Goal: Transaction & Acquisition: Purchase product/service

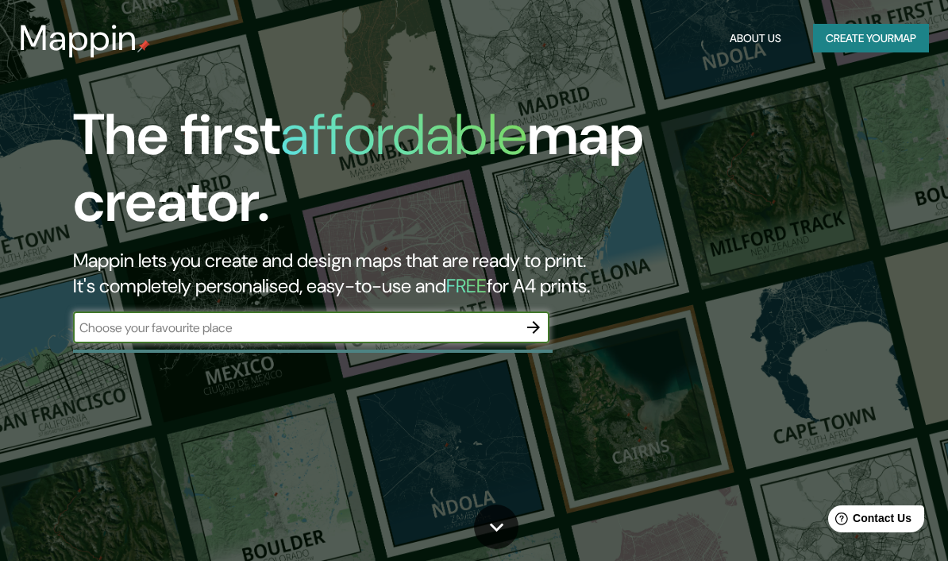
click at [468, 320] on input "text" at bounding box center [295, 327] width 445 height 18
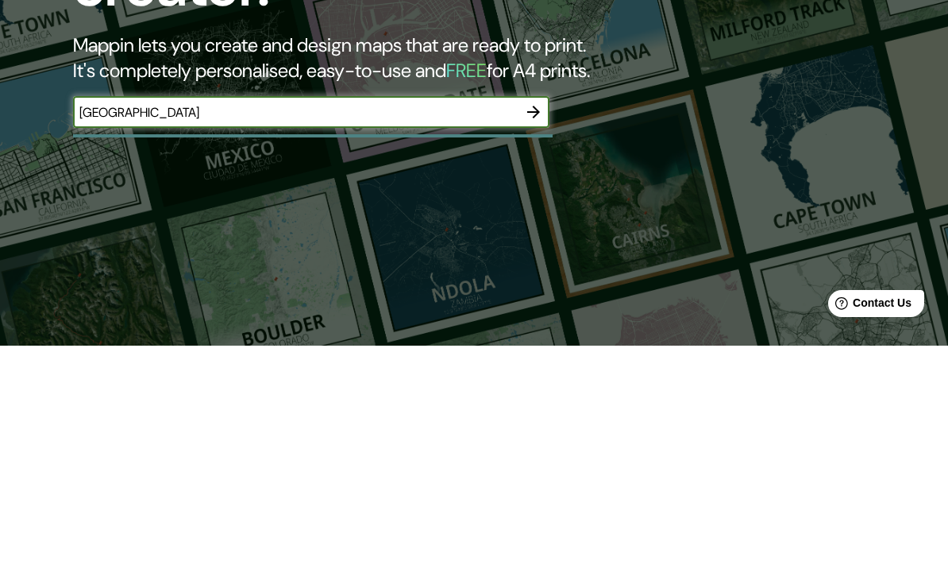
type input "[GEOGRAPHIC_DATA]"
click at [538, 318] on icon "button" at bounding box center [533, 327] width 19 height 19
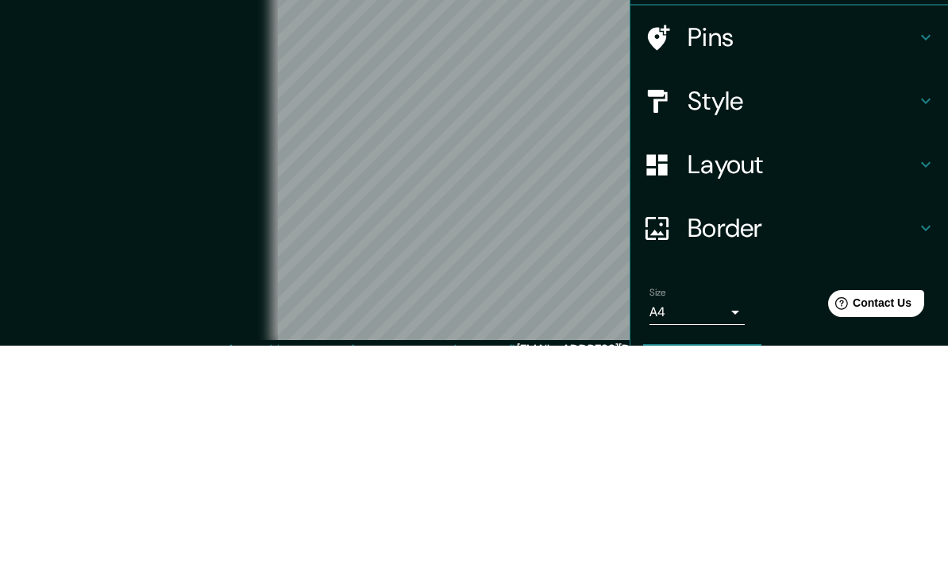
scroll to position [71, 0]
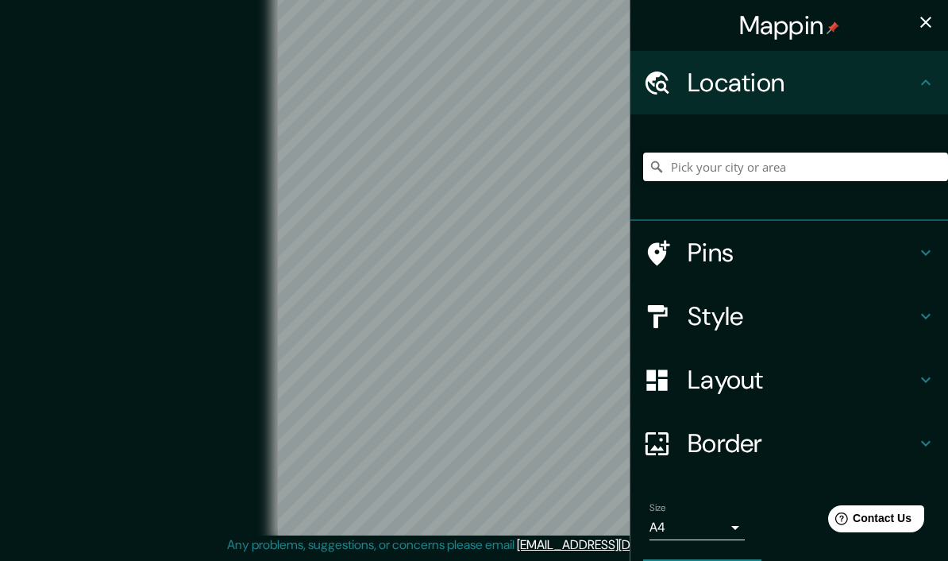
click at [781, 166] on input "Pick your city or area" at bounding box center [795, 166] width 305 height 29
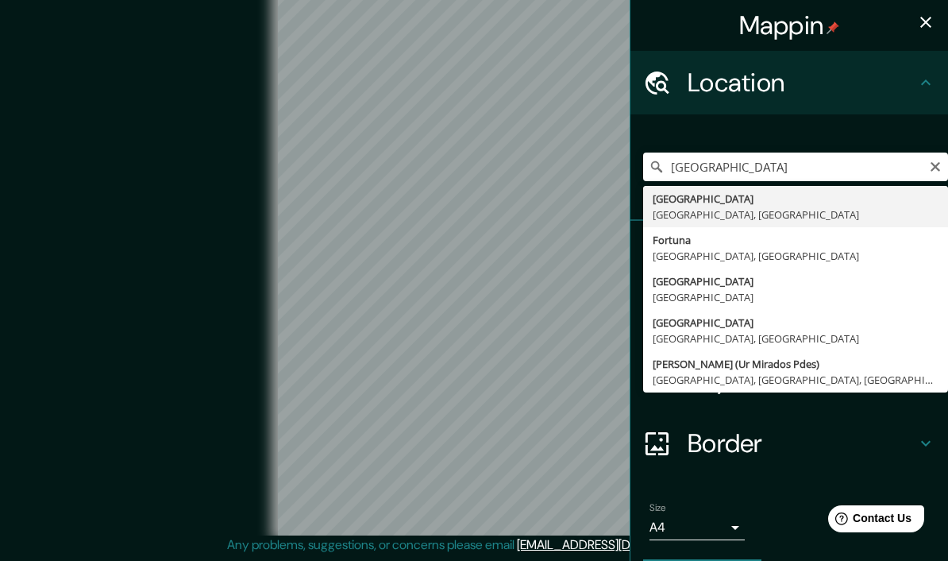
type input "[GEOGRAPHIC_DATA], [GEOGRAPHIC_DATA], [GEOGRAPHIC_DATA]"
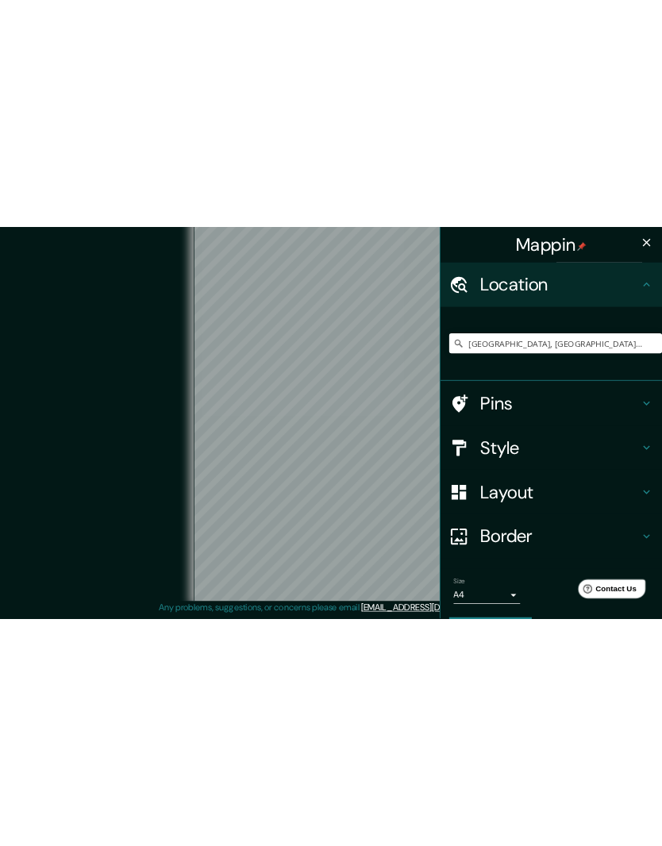
scroll to position [0, 0]
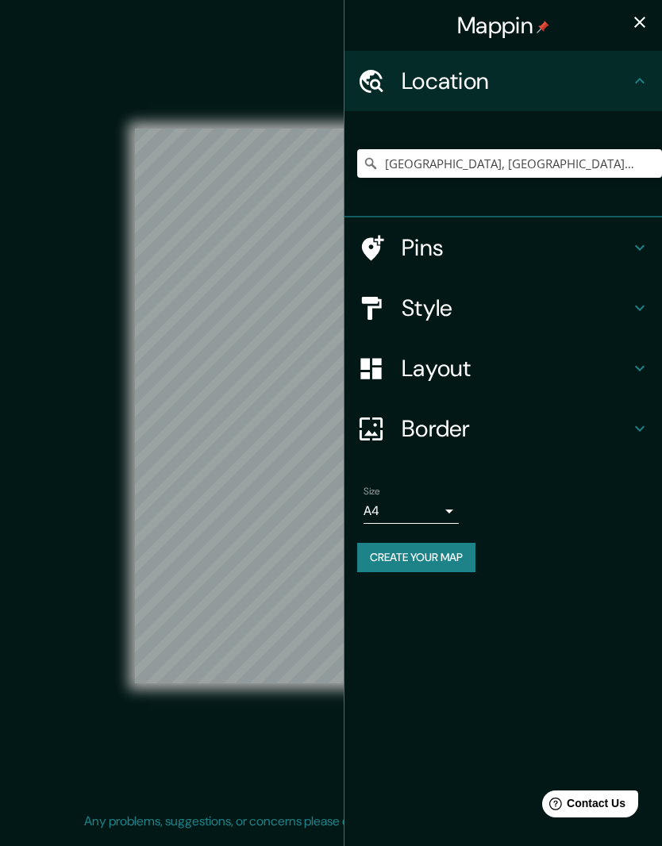
click at [555, 354] on h4 "Layout" at bounding box center [516, 368] width 229 height 29
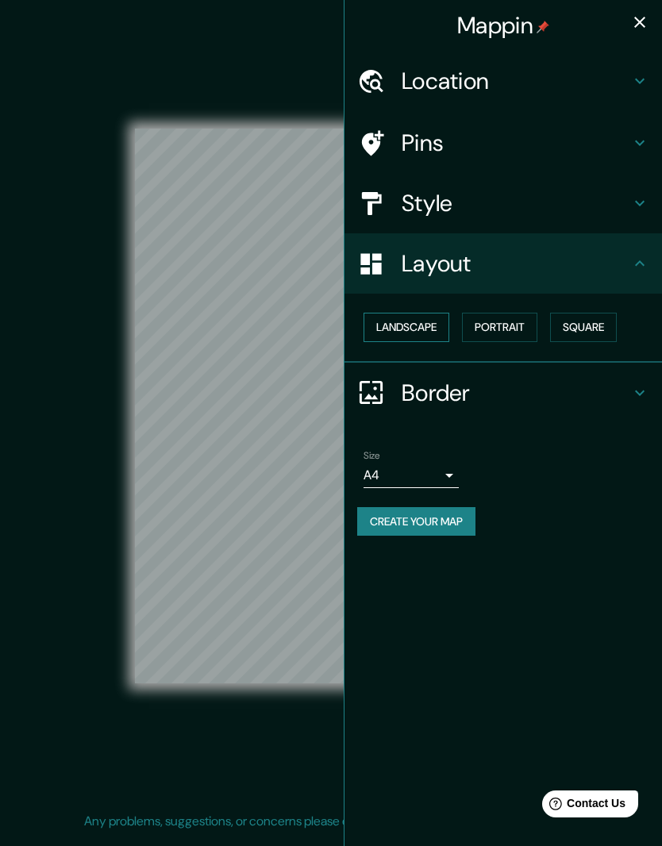
click at [413, 322] on button "Landscape" at bounding box center [407, 327] width 86 height 29
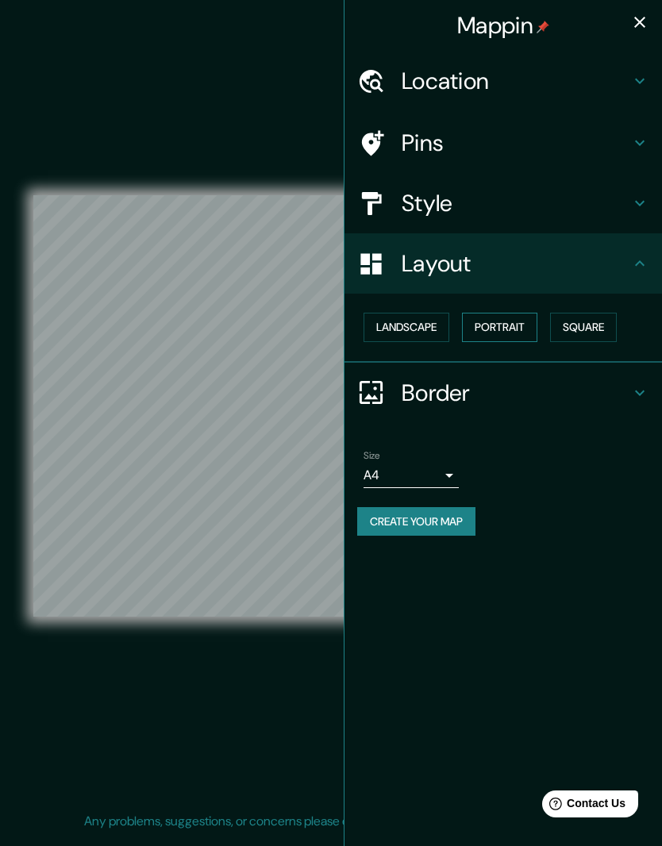
click at [511, 327] on button "Portrait" at bounding box center [499, 327] width 75 height 29
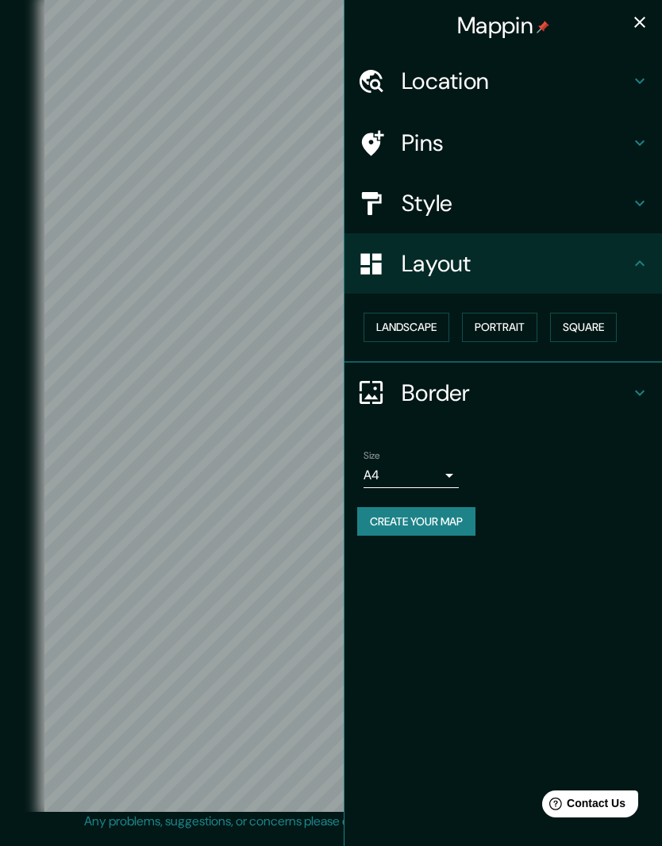
click at [528, 195] on h4 "Style" at bounding box center [516, 203] width 229 height 29
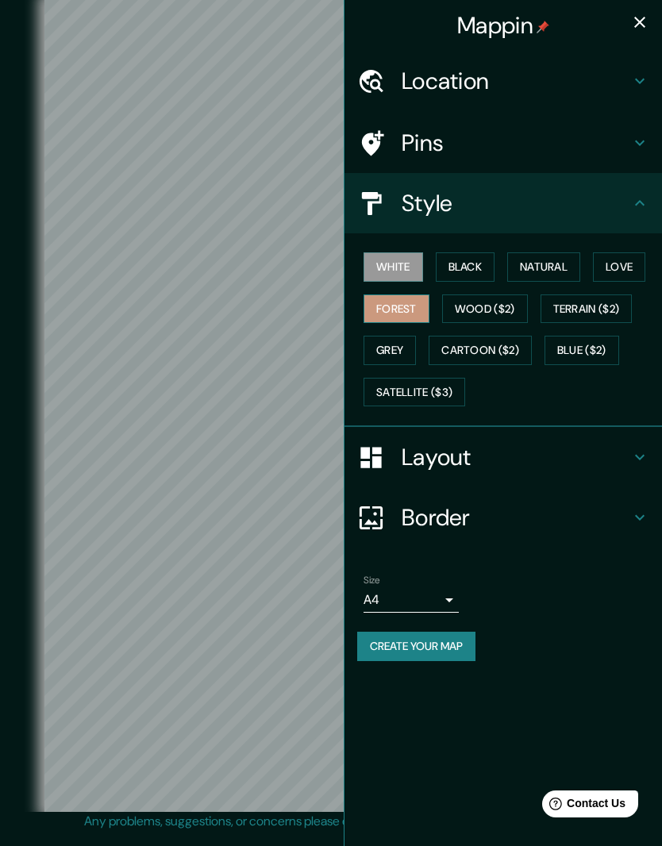
click at [412, 304] on button "Forest" at bounding box center [397, 309] width 66 height 29
click at [407, 264] on button "White" at bounding box center [394, 266] width 60 height 29
click at [483, 260] on button "Black" at bounding box center [466, 266] width 60 height 29
click at [405, 268] on button "White" at bounding box center [394, 266] width 60 height 29
click at [557, 272] on button "Natural" at bounding box center [543, 266] width 73 height 29
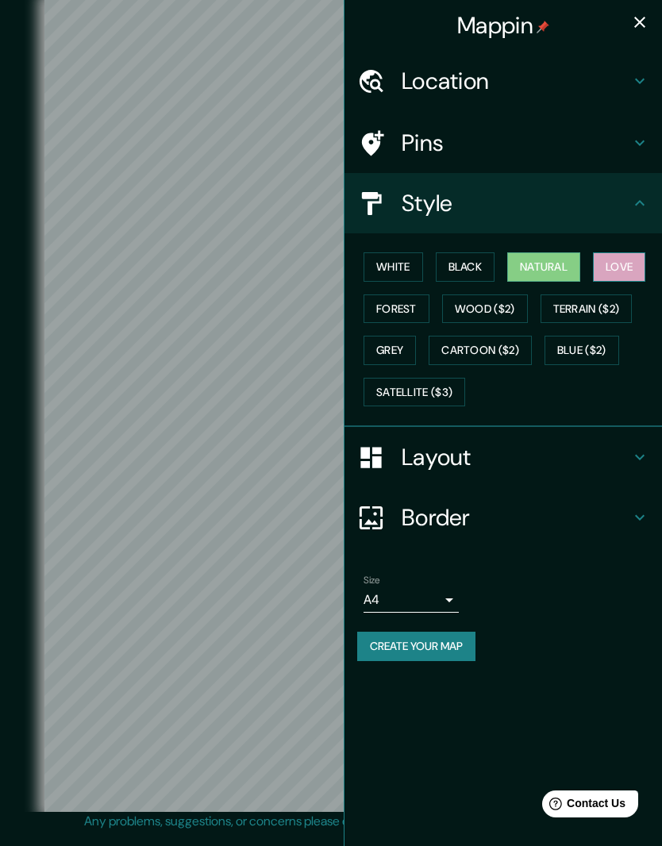
click at [631, 272] on button "Love" at bounding box center [619, 266] width 52 height 29
click at [601, 303] on button "Terrain ($2)" at bounding box center [587, 309] width 92 height 29
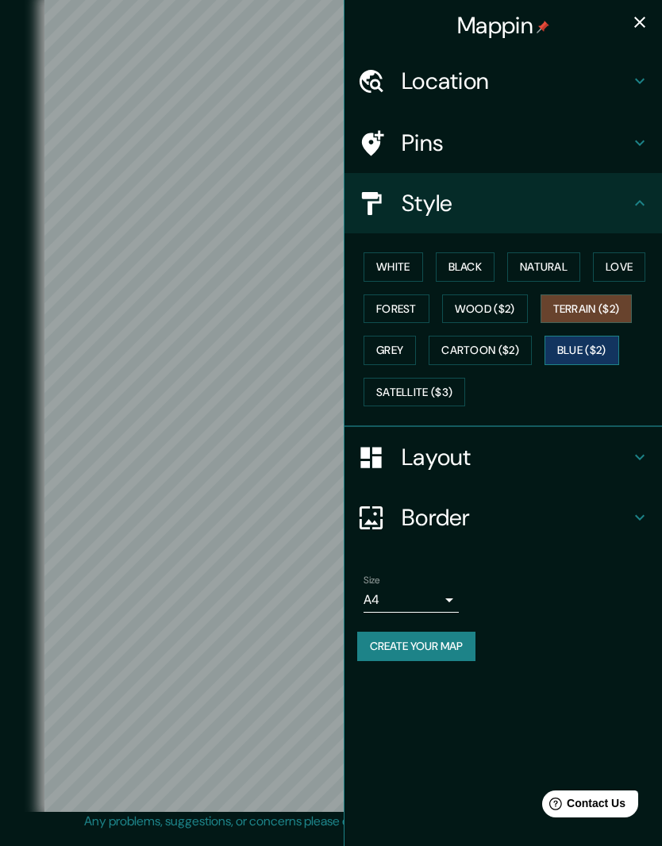
click at [603, 360] on button "Blue ($2)" at bounding box center [582, 350] width 75 height 29
click at [513, 345] on button "Cartoon ($2)" at bounding box center [480, 350] width 103 height 29
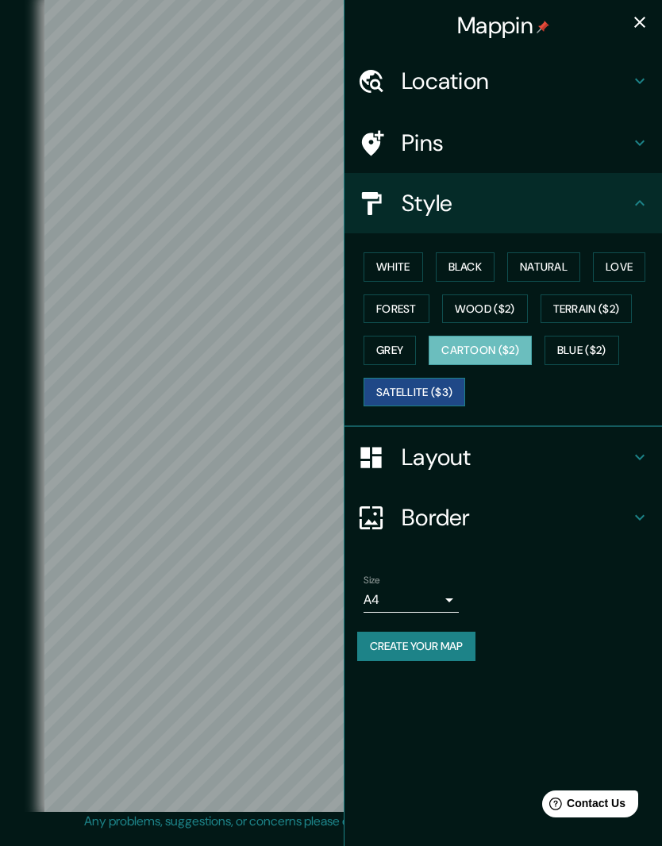
click at [458, 388] on button "Satellite ($3)" at bounding box center [415, 392] width 102 height 29
click at [407, 262] on button "White" at bounding box center [394, 266] width 60 height 29
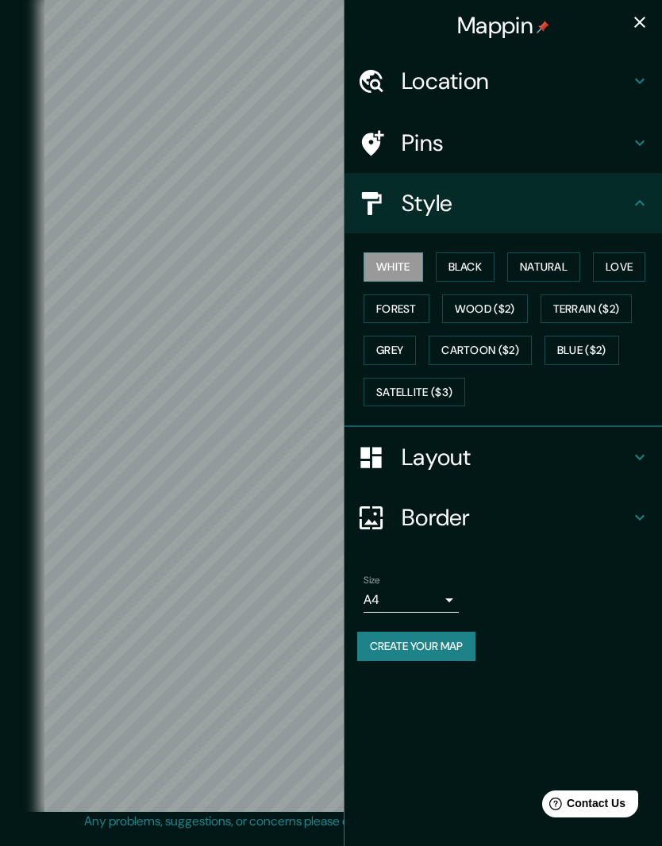
click at [642, 25] on icon "button" at bounding box center [639, 22] width 11 height 11
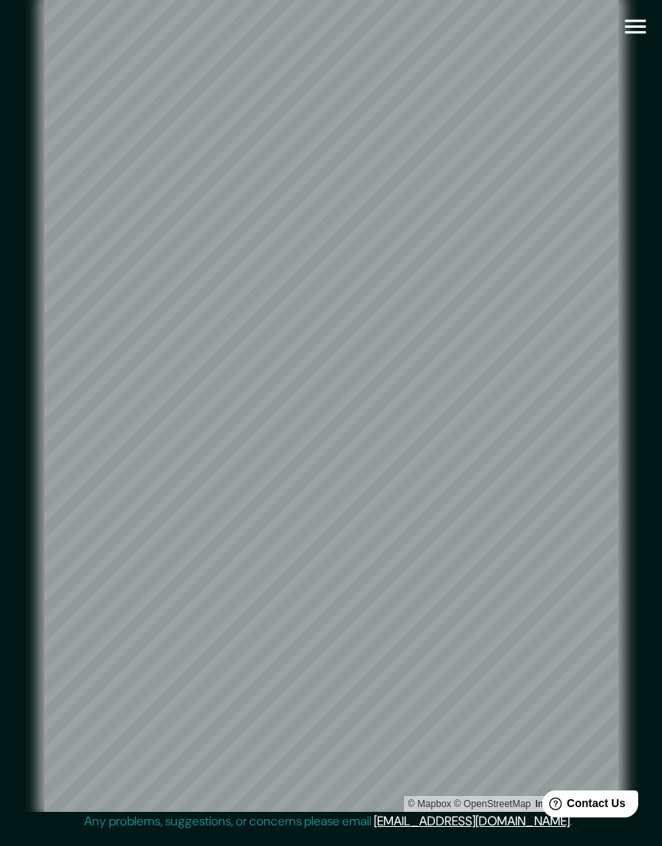
click at [638, 31] on icon "button" at bounding box center [636, 27] width 28 height 28
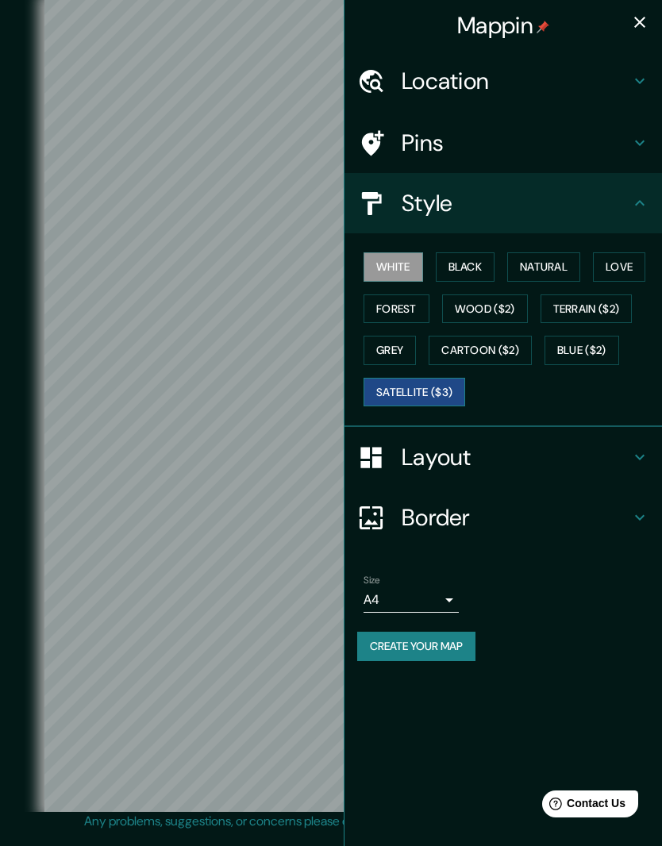
click at [451, 391] on button "Satellite ($3)" at bounding box center [415, 392] width 102 height 29
click at [641, 30] on icon "button" at bounding box center [639, 22] width 19 height 19
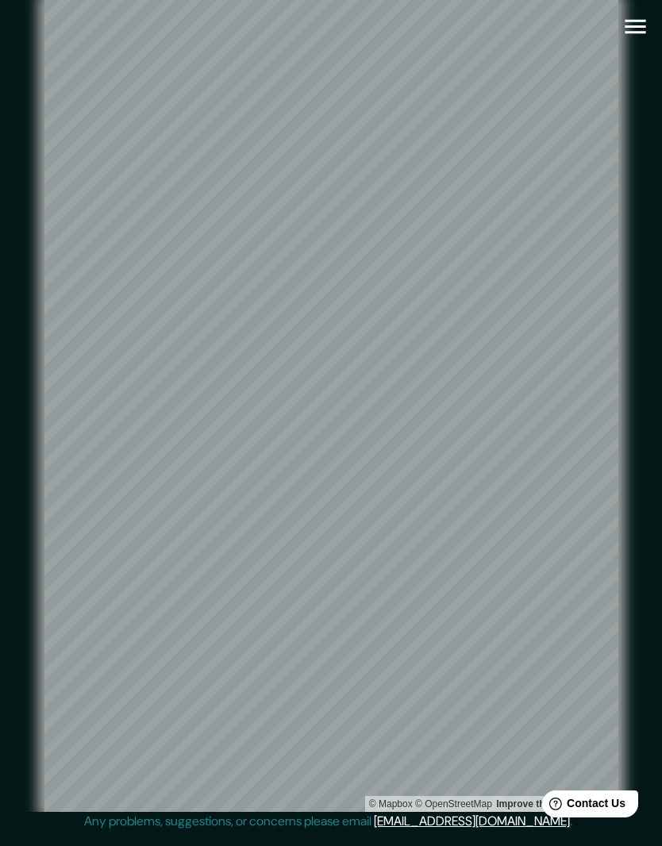
click at [642, 21] on icon "button" at bounding box center [635, 27] width 21 height 14
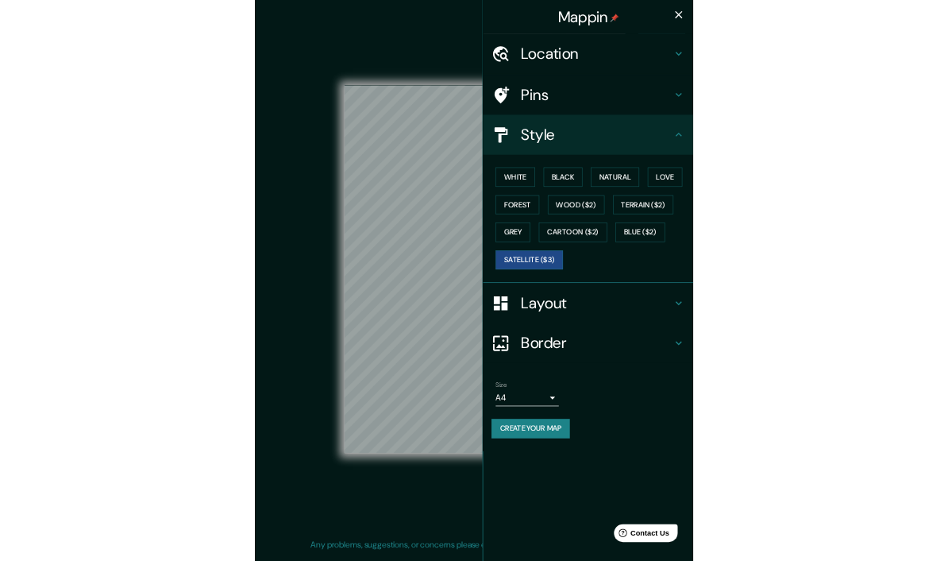
scroll to position [71, 0]
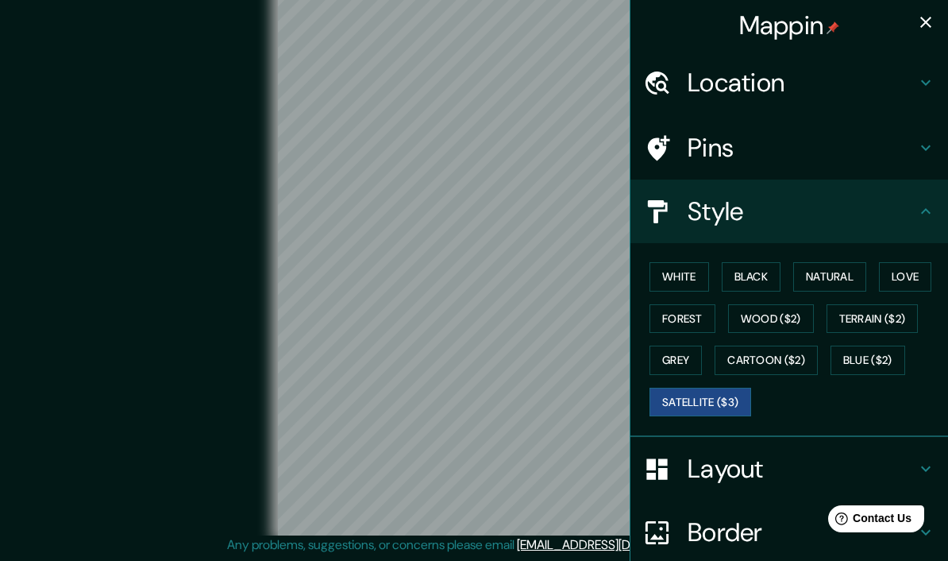
click at [928, 140] on icon at bounding box center [925, 147] width 19 height 19
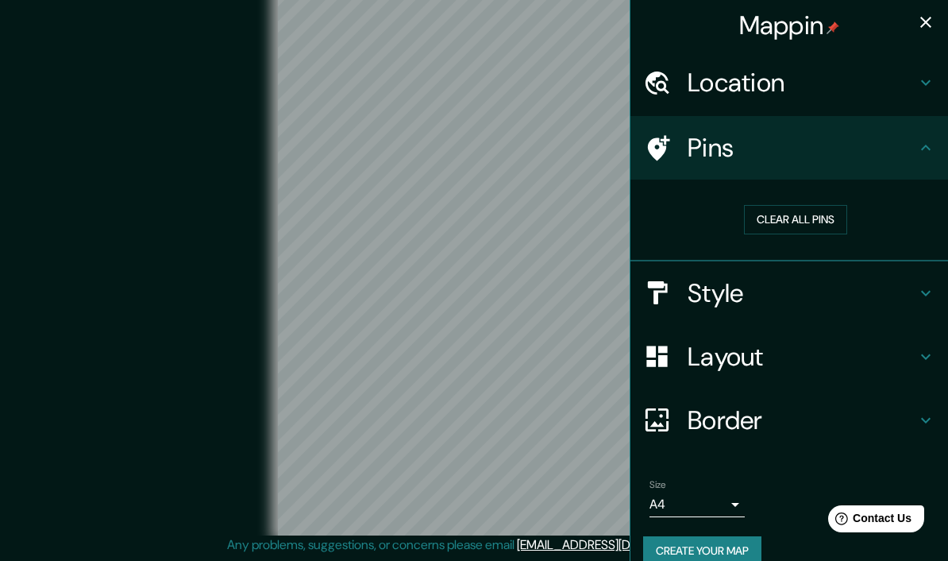
click at [930, 141] on icon at bounding box center [925, 147] width 19 height 19
